Goal: Information Seeking & Learning: Learn about a topic

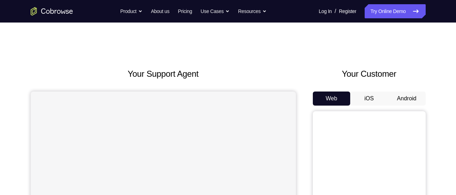
click at [407, 100] on button "Android" at bounding box center [407, 99] width 38 height 14
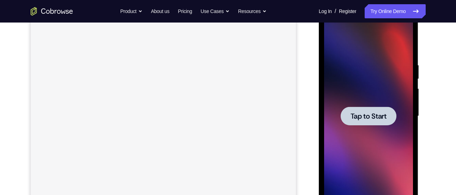
scroll to position [104, 0]
click at [374, 104] on div at bounding box center [368, 116] width 89 height 197
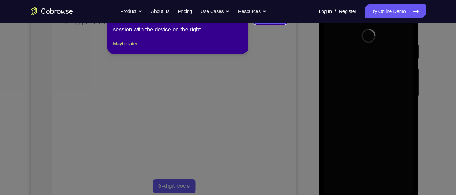
scroll to position [125, 0]
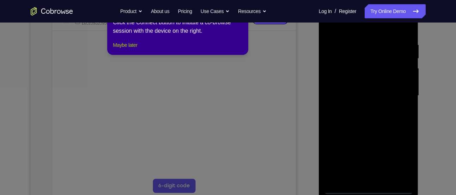
click at [137, 49] on button "Maybe later" at bounding box center [125, 45] width 24 height 8
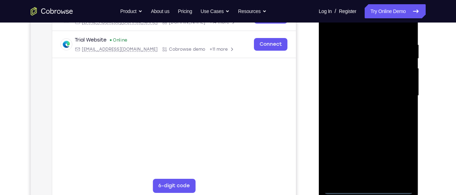
click at [367, 190] on div at bounding box center [368, 95] width 89 height 197
click at [403, 158] on div at bounding box center [368, 95] width 89 height 197
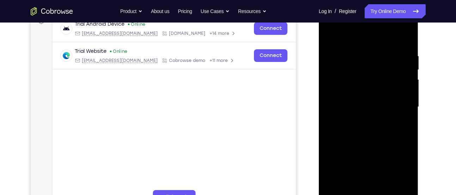
scroll to position [117, 0]
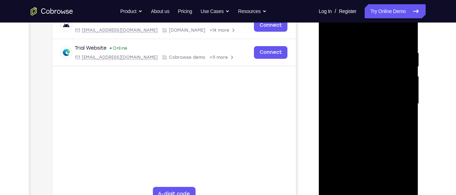
click at [379, 37] on div at bounding box center [368, 103] width 89 height 197
click at [398, 105] on div at bounding box center [368, 103] width 89 height 197
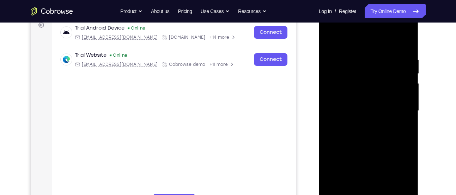
scroll to position [110, 0]
click at [361, 124] on div at bounding box center [368, 110] width 89 height 197
click at [371, 104] on div at bounding box center [368, 110] width 89 height 197
click at [370, 97] on div at bounding box center [368, 110] width 89 height 197
click at [370, 111] on div at bounding box center [368, 110] width 89 height 197
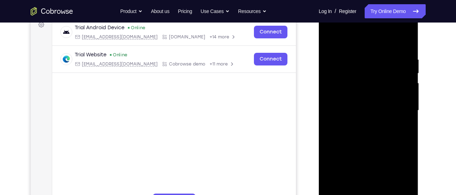
click at [368, 133] on div at bounding box center [368, 110] width 89 height 197
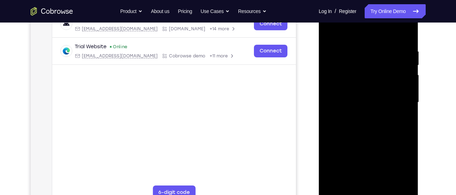
scroll to position [118, 0]
click at [405, 37] on div at bounding box center [368, 102] width 89 height 197
click at [406, 183] on div at bounding box center [368, 102] width 89 height 197
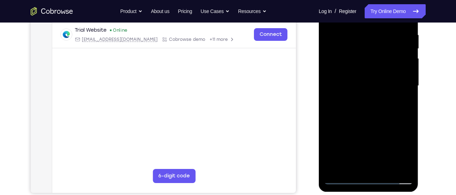
scroll to position [135, 0]
click at [385, 167] on div at bounding box center [368, 85] width 89 height 197
click at [373, 122] on div at bounding box center [368, 85] width 89 height 197
click at [379, 67] on div at bounding box center [368, 85] width 89 height 197
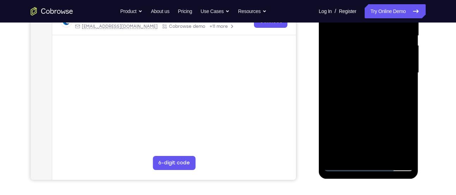
scroll to position [148, 0]
click at [353, 151] on div at bounding box center [368, 72] width 89 height 197
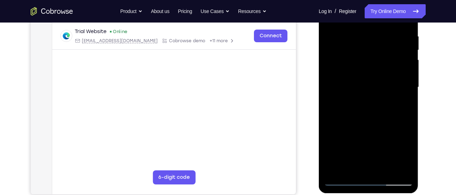
click at [346, 47] on div at bounding box center [368, 87] width 89 height 197
click at [361, 110] on div at bounding box center [368, 87] width 89 height 197
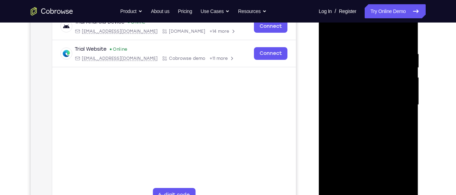
scroll to position [115, 0]
click at [359, 63] on div at bounding box center [368, 105] width 89 height 197
click at [399, 124] on div at bounding box center [368, 105] width 89 height 197
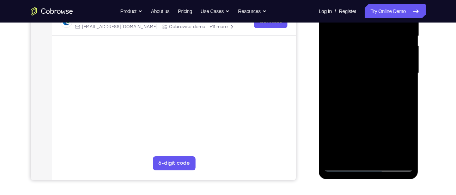
scroll to position [147, 0]
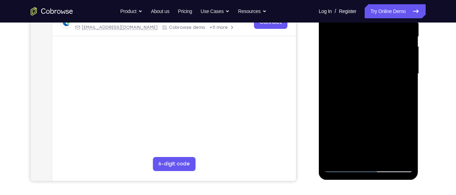
click at [350, 152] on div at bounding box center [368, 73] width 89 height 197
drag, startPoint x: 377, startPoint y: 144, endPoint x: 379, endPoint y: 111, distance: 32.5
click at [379, 111] on div at bounding box center [368, 73] width 89 height 197
click at [366, 135] on div at bounding box center [368, 73] width 89 height 197
click at [402, 87] on div at bounding box center [368, 73] width 89 height 197
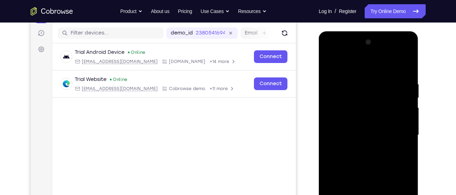
scroll to position [84, 0]
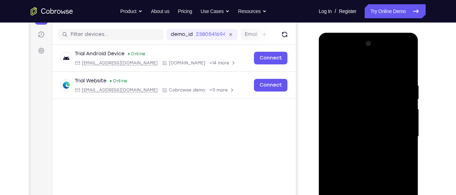
drag, startPoint x: 393, startPoint y: 82, endPoint x: 393, endPoint y: 93, distance: 11.3
click at [393, 93] on div at bounding box center [368, 136] width 89 height 197
click at [380, 89] on div at bounding box center [368, 136] width 89 height 197
click at [399, 144] on div at bounding box center [368, 136] width 89 height 197
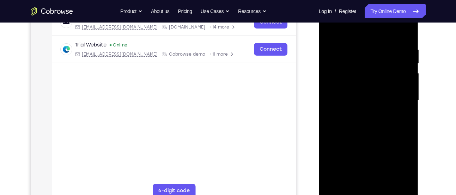
scroll to position [147, 0]
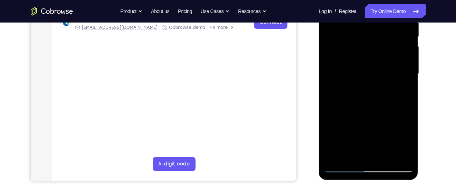
click at [406, 140] on div at bounding box center [368, 73] width 89 height 197
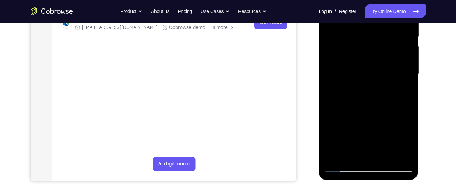
click at [406, 140] on div at bounding box center [368, 73] width 89 height 197
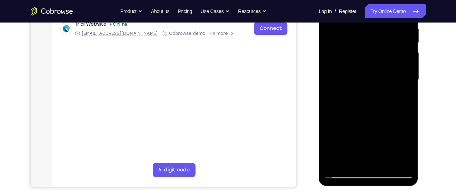
scroll to position [143, 0]
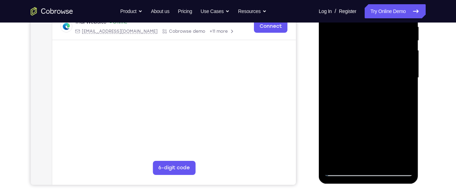
drag, startPoint x: 336, startPoint y: 60, endPoint x: 333, endPoint y: 79, distance: 19.3
click at [333, 79] on div at bounding box center [368, 77] width 89 height 197
click at [341, 55] on div at bounding box center [368, 77] width 89 height 197
drag, startPoint x: 339, startPoint y: 94, endPoint x: 337, endPoint y: 125, distance: 31.5
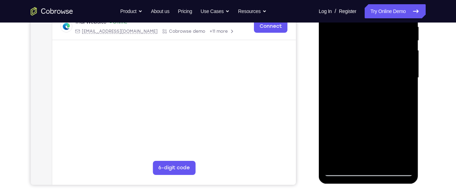
click at [337, 125] on div at bounding box center [368, 77] width 89 height 197
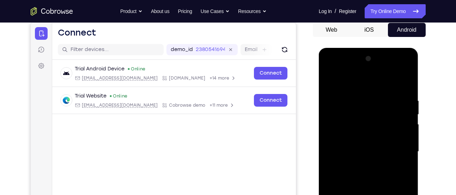
scroll to position [68, 0]
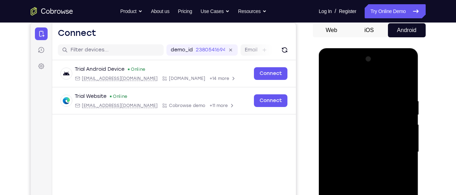
click at [330, 82] on div at bounding box center [368, 152] width 89 height 197
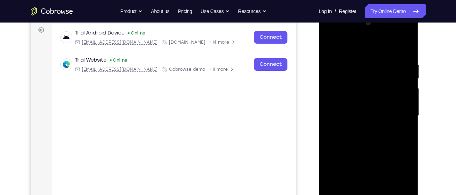
scroll to position [105, 0]
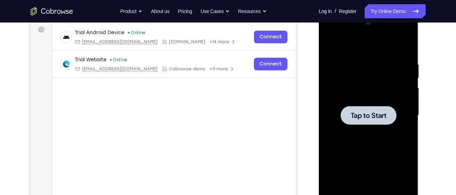
click at [389, 99] on div at bounding box center [368, 115] width 89 height 197
